Goal: Information Seeking & Learning: Check status

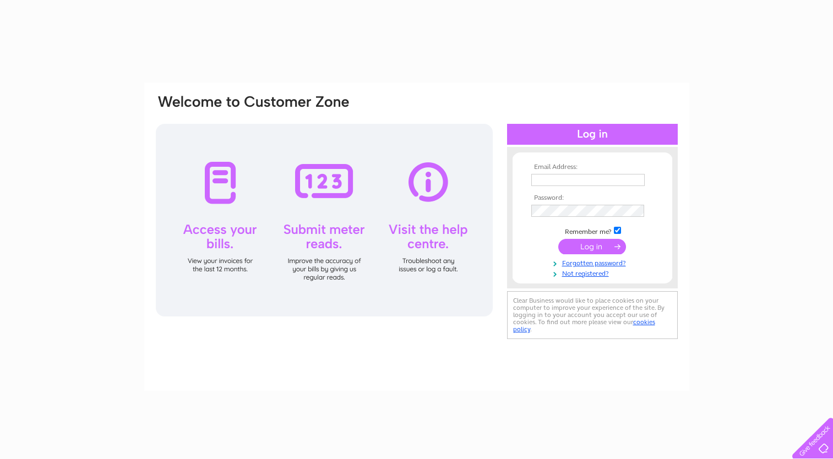
click at [569, 186] on td at bounding box center [592, 180] width 128 height 18
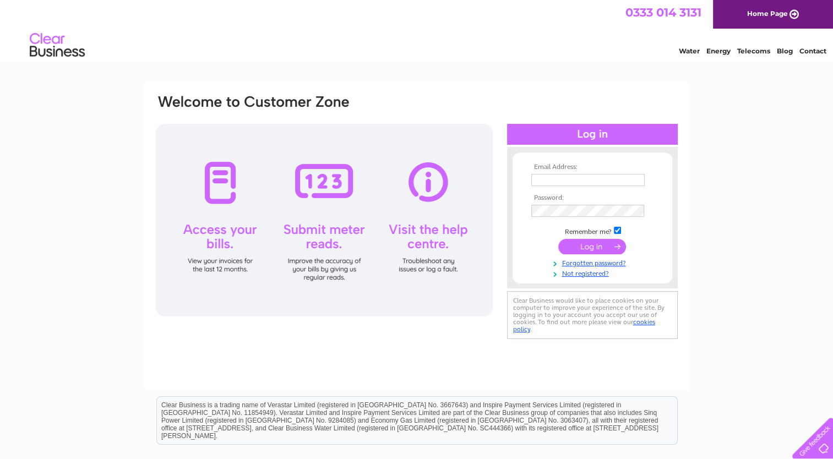
click at [566, 180] on input "text" at bounding box center [587, 180] width 113 height 12
type input "info@northgateaccounting.co.uk"
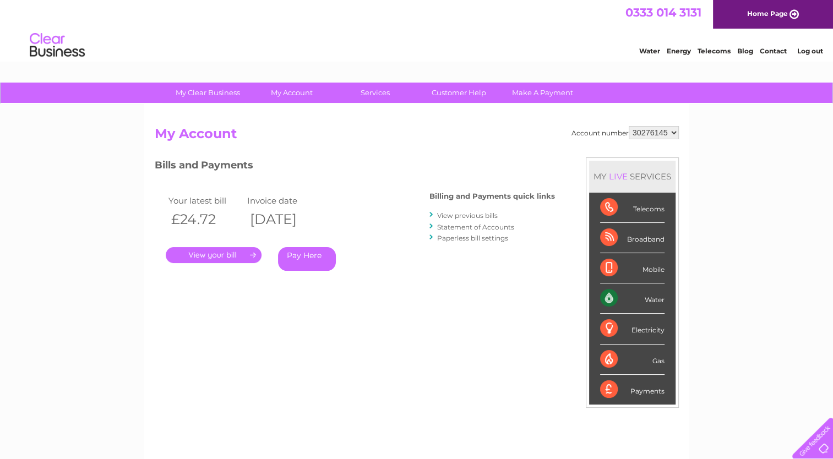
click at [484, 215] on link "View previous bills" at bounding box center [467, 215] width 61 height 8
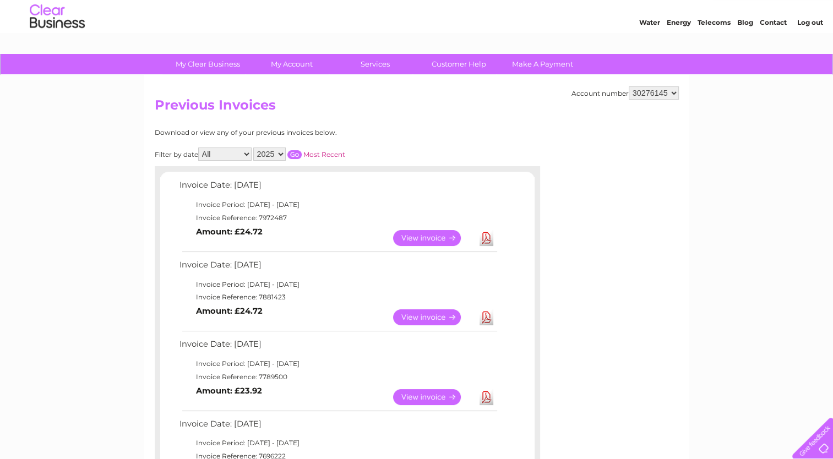
scroll to position [55, 0]
